Goal: Information Seeking & Learning: Learn about a topic

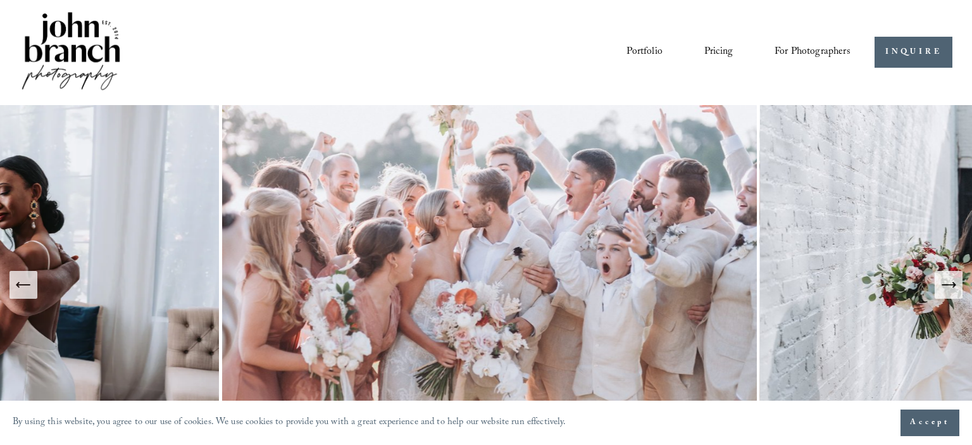
click at [922, 428] on span "Accept" at bounding box center [930, 422] width 40 height 13
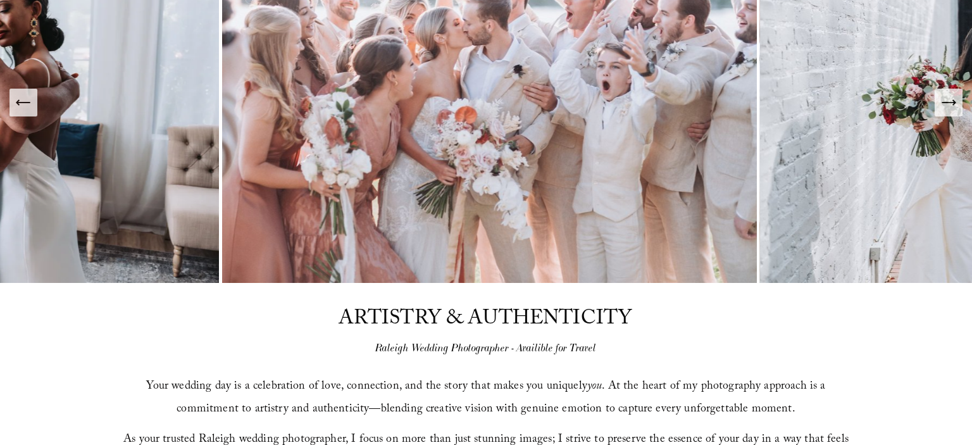
scroll to position [66, 0]
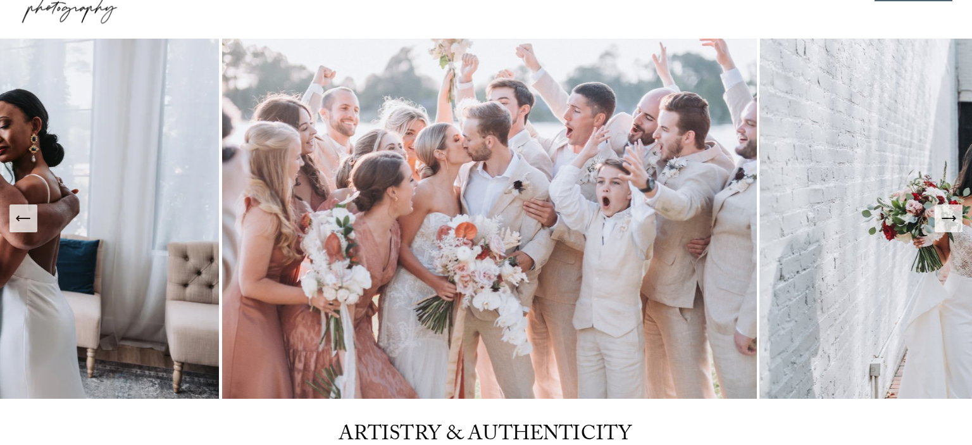
click at [940, 219] on icon "Next Slide" at bounding box center [948, 218] width 18 height 18
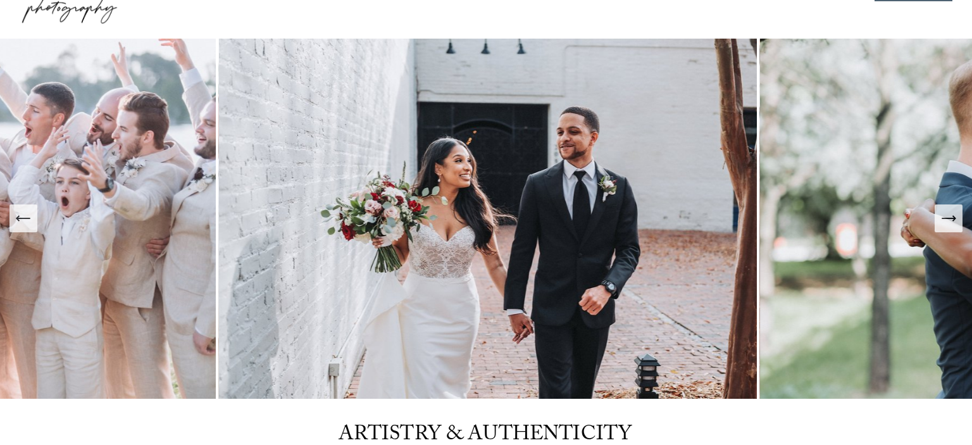
click at [940, 219] on icon "Next Slide" at bounding box center [948, 218] width 18 height 18
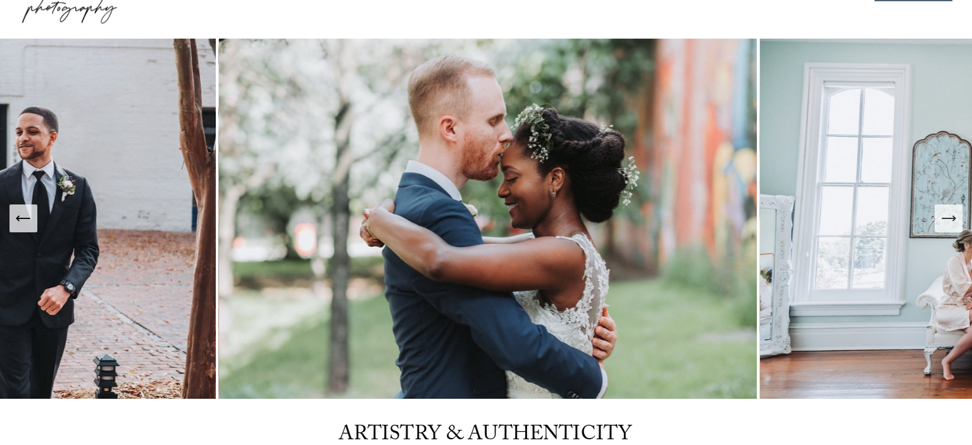
click at [940, 219] on icon "Next Slide" at bounding box center [948, 218] width 18 height 18
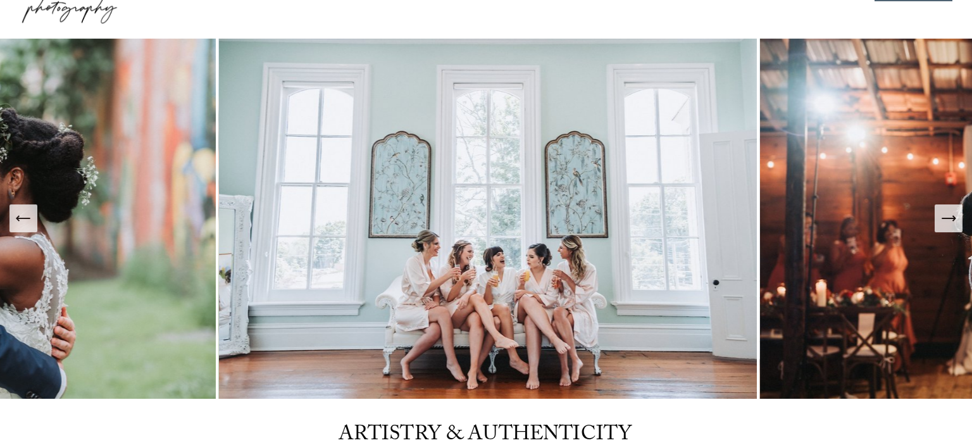
click at [940, 219] on icon "Next Slide" at bounding box center [948, 218] width 18 height 18
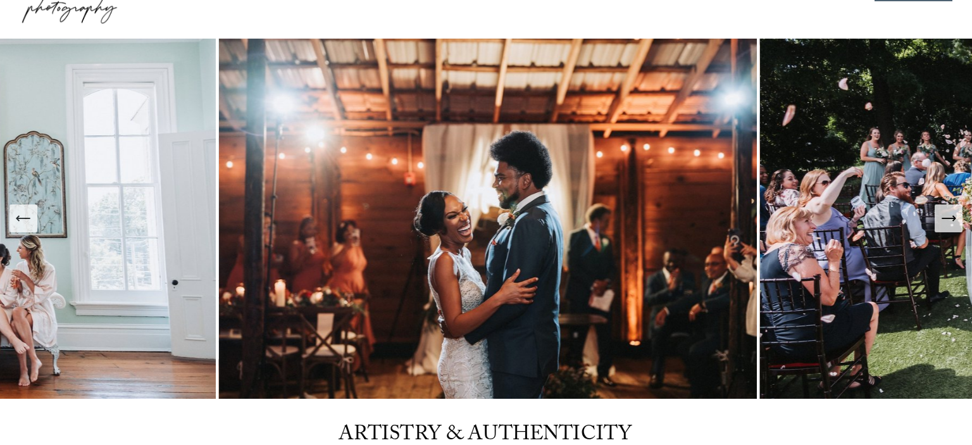
click at [940, 219] on icon "Next Slide" at bounding box center [948, 218] width 18 height 18
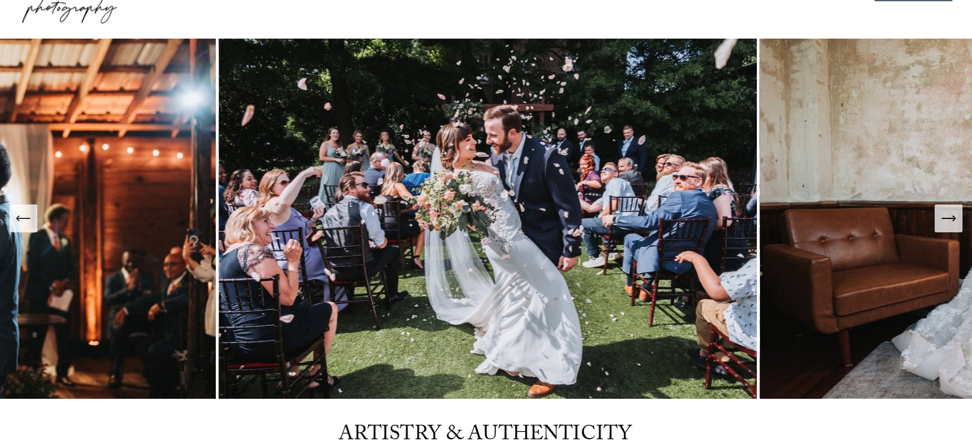
click at [27, 220] on icon "Previous Slide" at bounding box center [24, 218] width 18 height 18
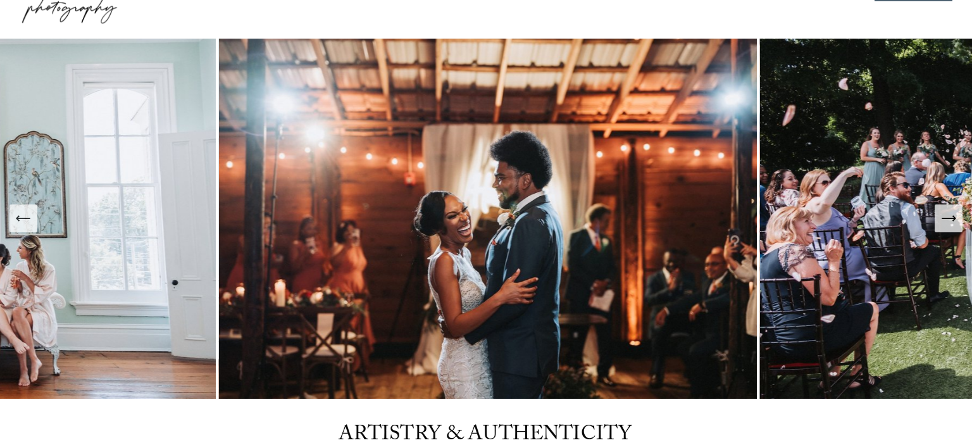
click at [954, 226] on icon "Next Slide" at bounding box center [948, 218] width 18 height 18
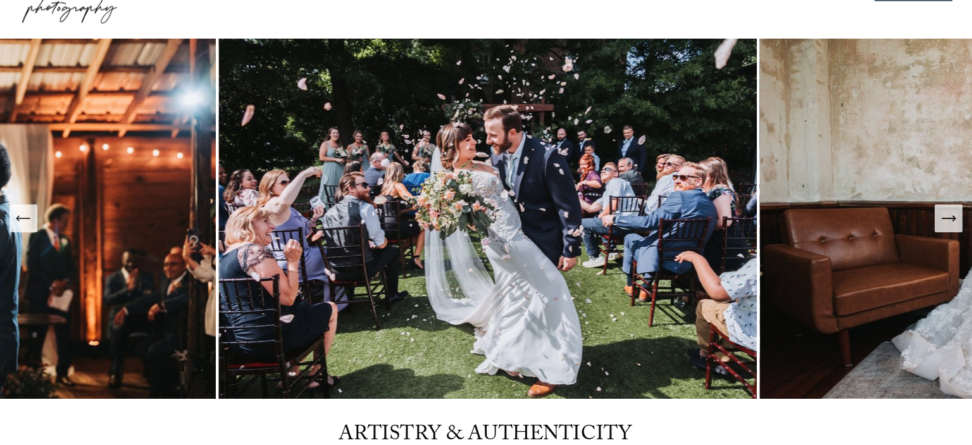
click at [954, 222] on icon "Next Slide" at bounding box center [948, 218] width 18 height 18
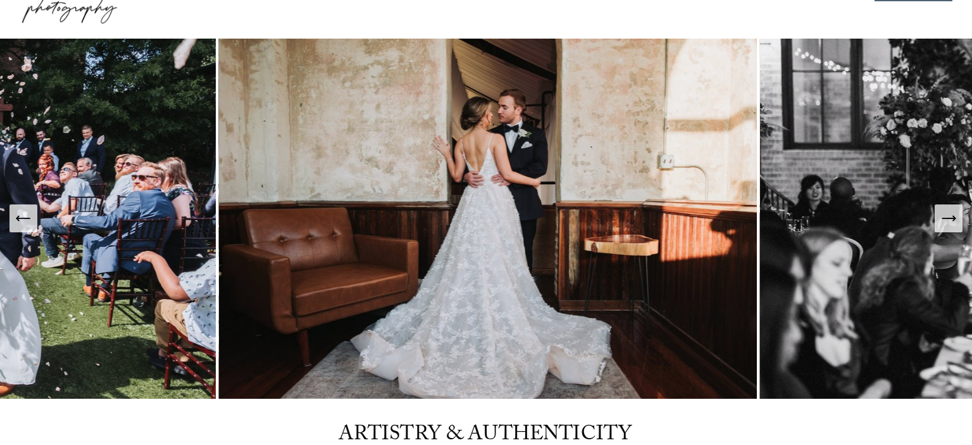
click at [953, 222] on icon "Next Slide" at bounding box center [948, 218] width 18 height 18
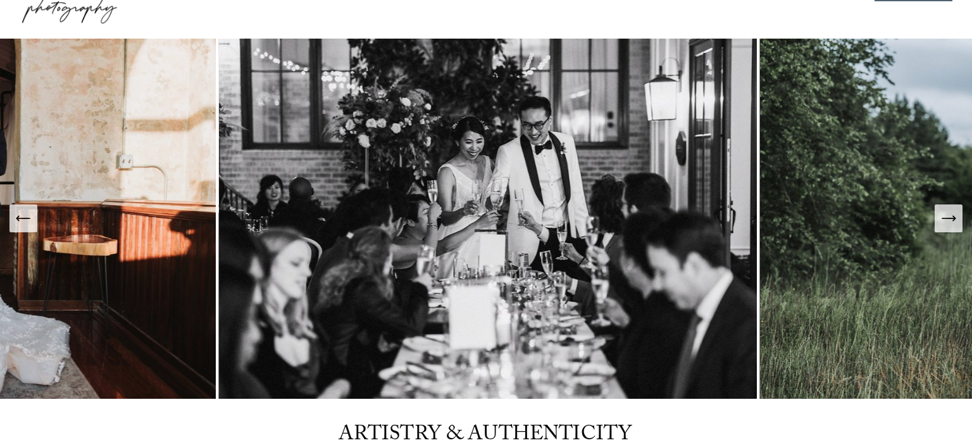
click at [34, 218] on button "Previous Slide" at bounding box center [23, 218] width 28 height 28
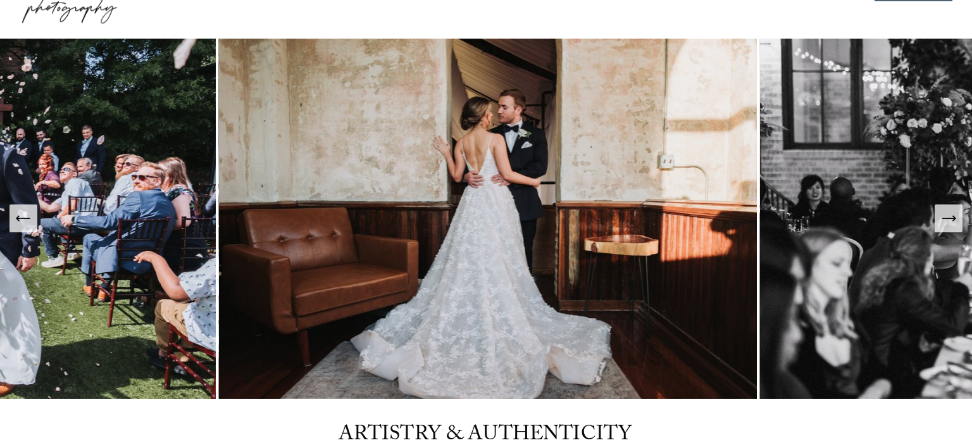
click at [945, 222] on icon "Next Slide" at bounding box center [948, 218] width 18 height 18
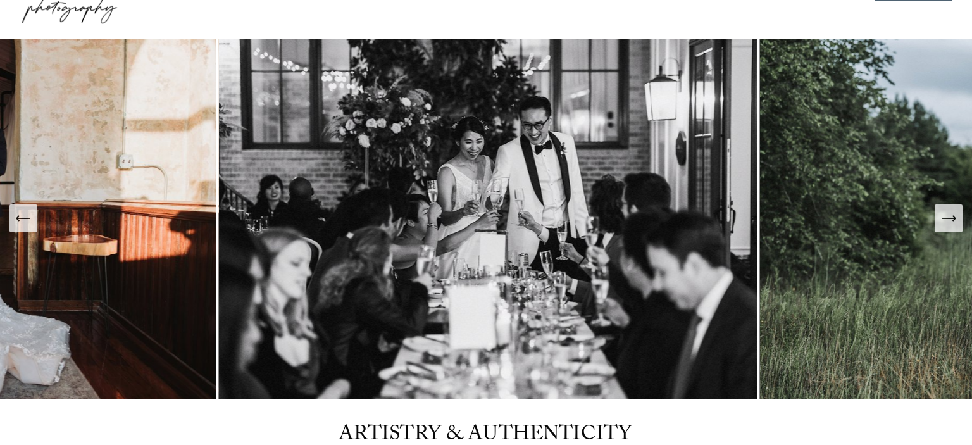
click at [945, 222] on icon "Next Slide" at bounding box center [948, 218] width 18 height 18
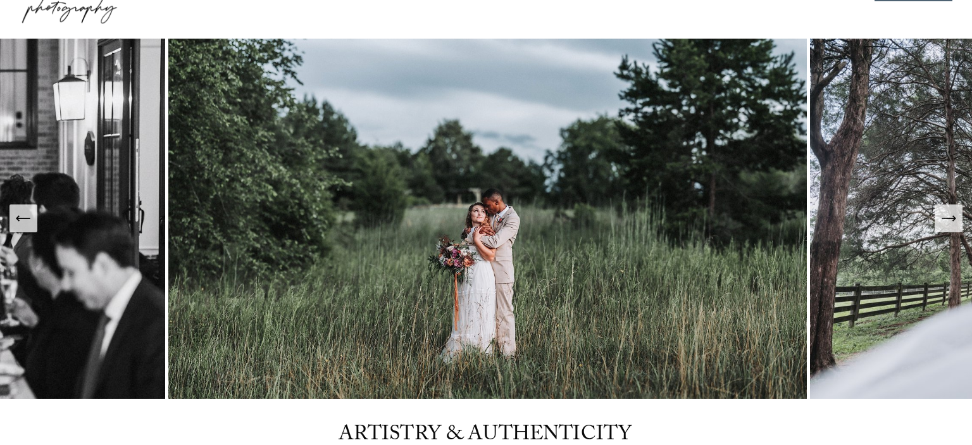
click at [945, 222] on icon "Next Slide" at bounding box center [948, 218] width 18 height 18
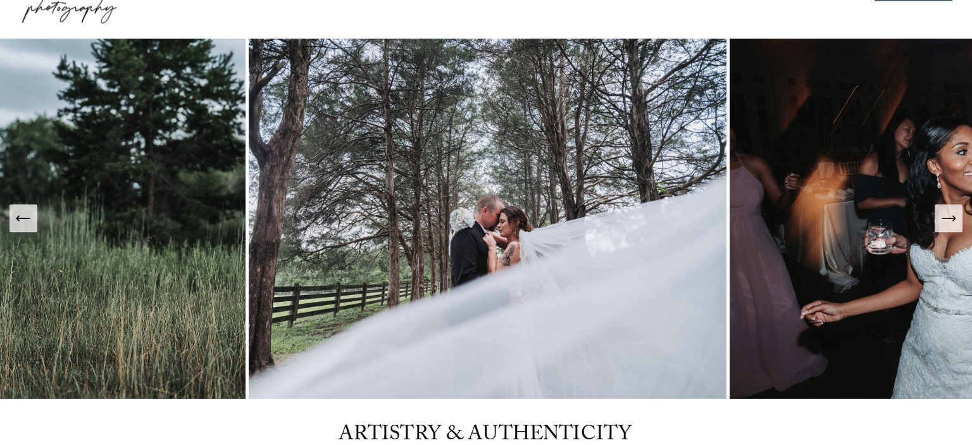
click at [945, 222] on icon "Next Slide" at bounding box center [948, 218] width 18 height 18
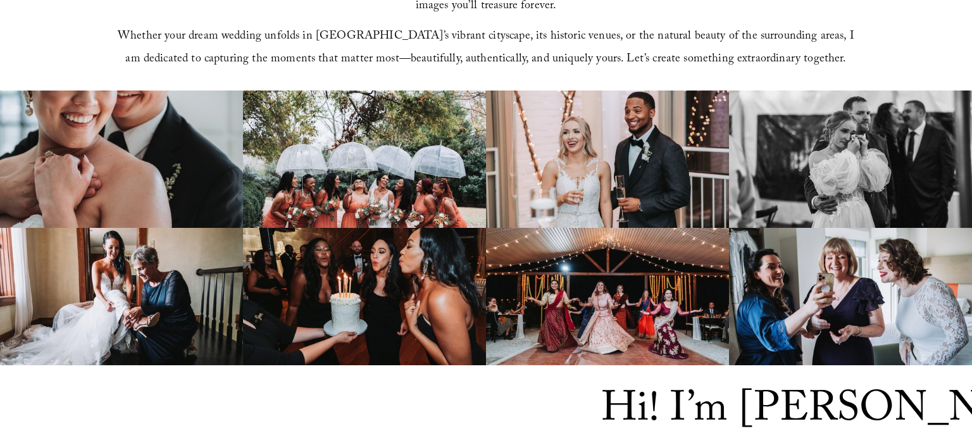
scroll to position [668, 0]
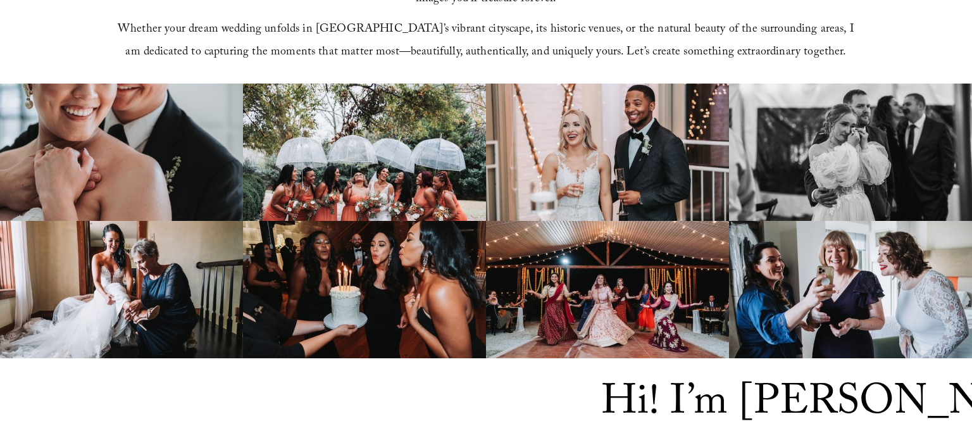
click at [383, 140] on img at bounding box center [364, 152] width 243 height 137
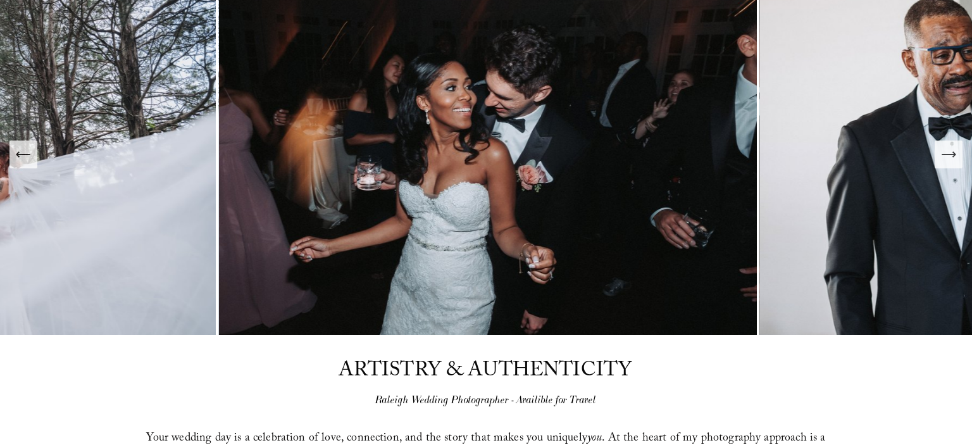
scroll to position [0, 0]
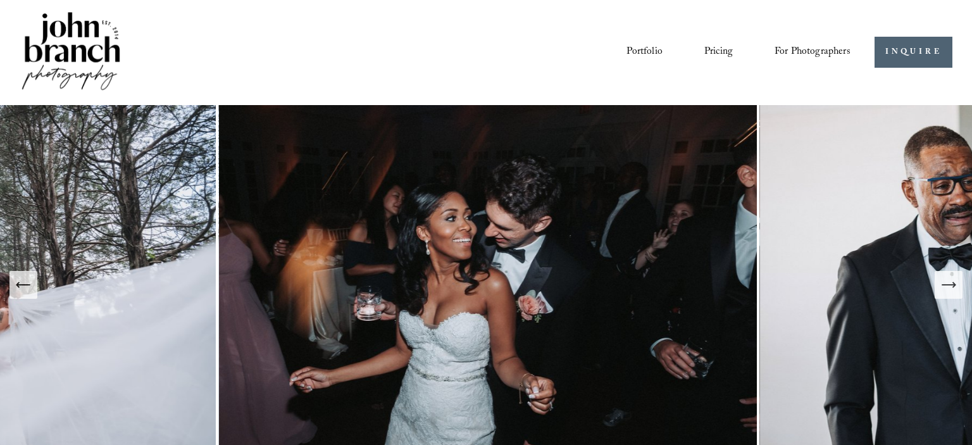
click at [723, 47] on link "Pricing" at bounding box center [718, 53] width 28 height 22
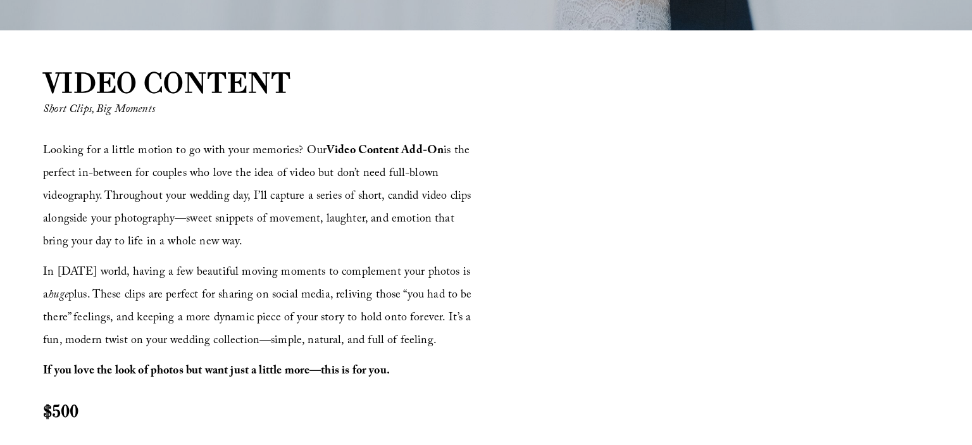
scroll to position [1737, 0]
